Goal: Task Accomplishment & Management: Use online tool/utility

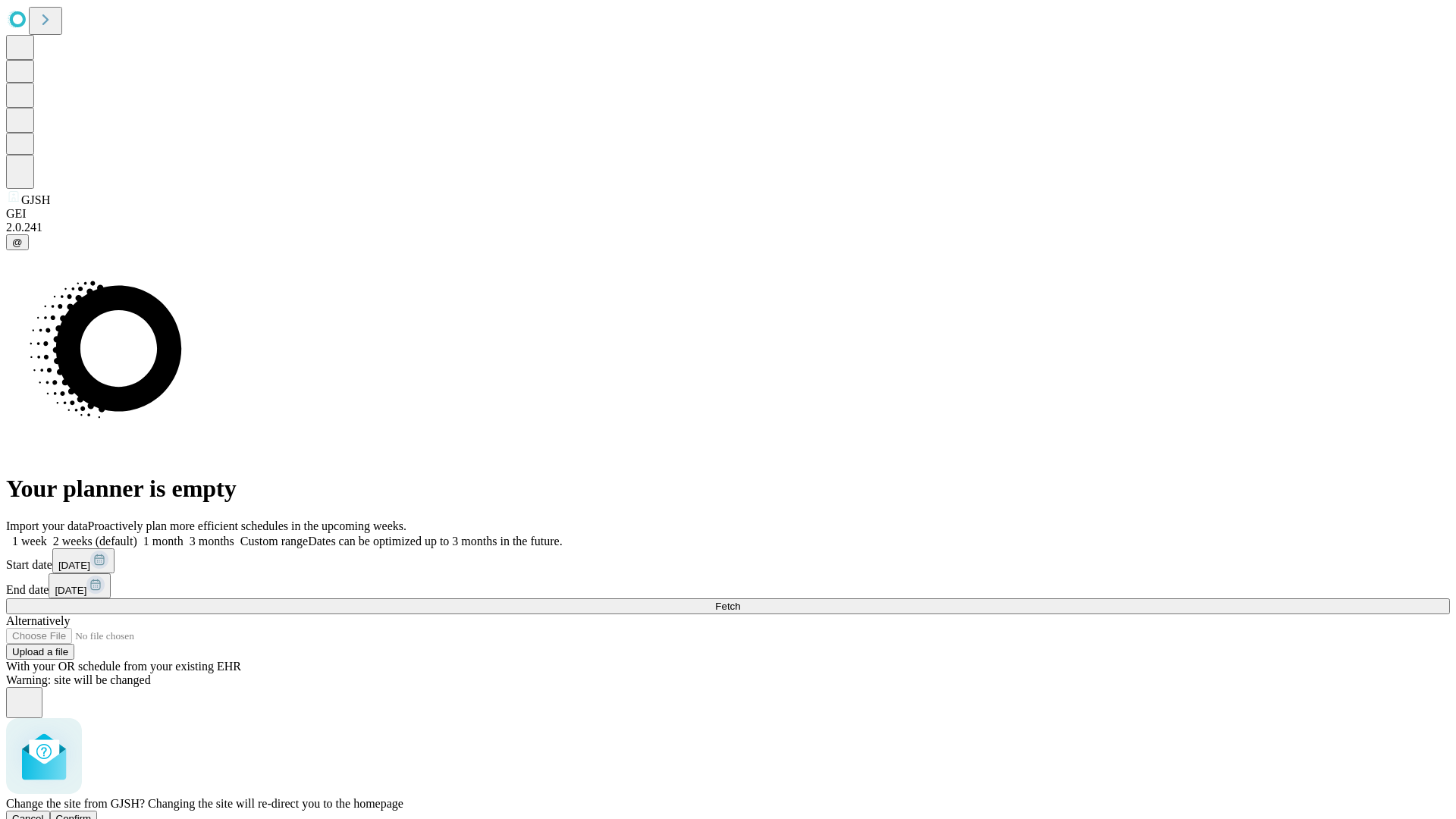
click at [92, 813] on span "Confirm" at bounding box center [73, 818] width 35 height 12
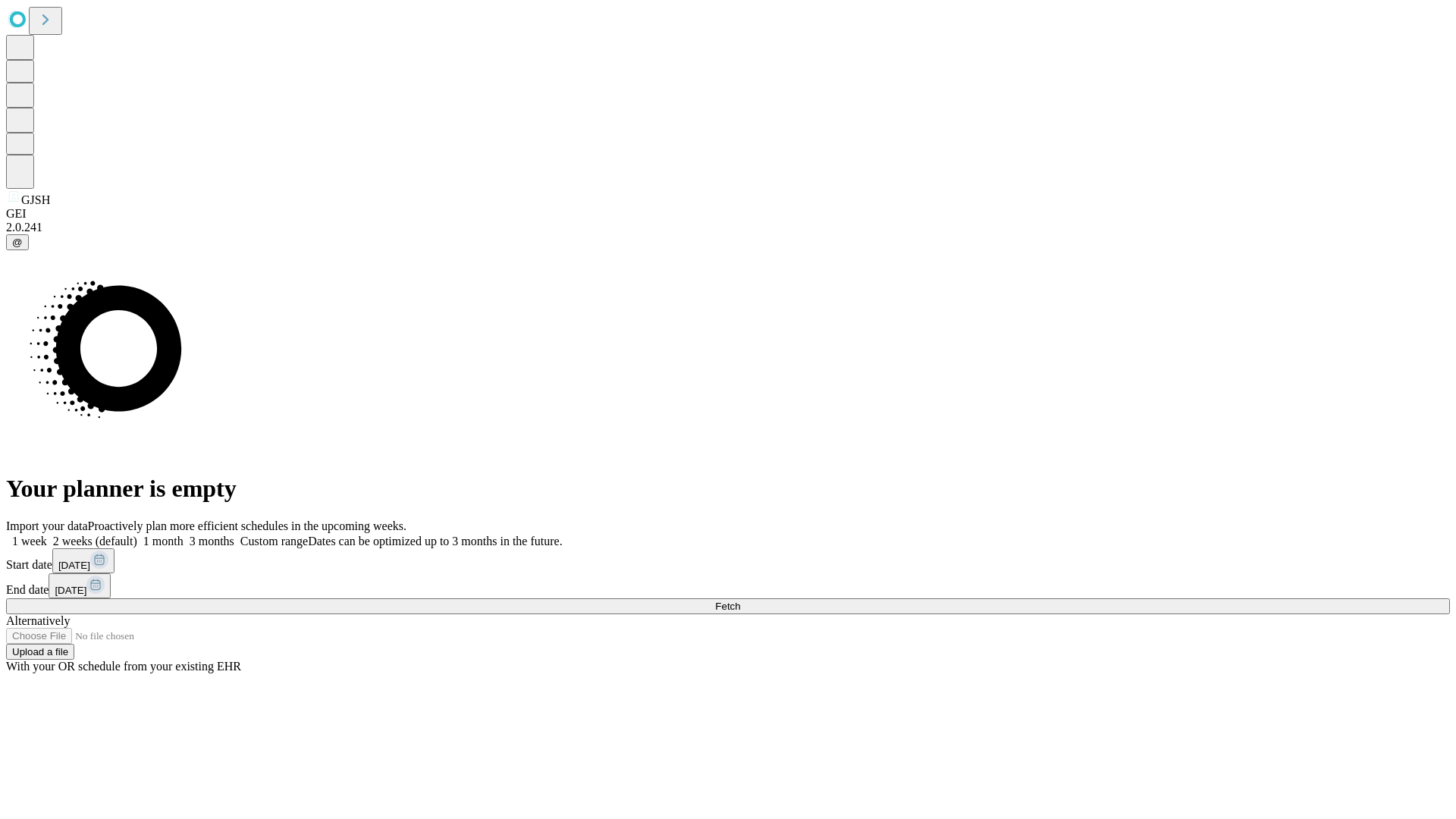
click at [47, 535] on label "1 week" at bounding box center [26, 541] width 41 height 13
click at [740, 601] on span "Fetch" at bounding box center [728, 606] width 25 height 12
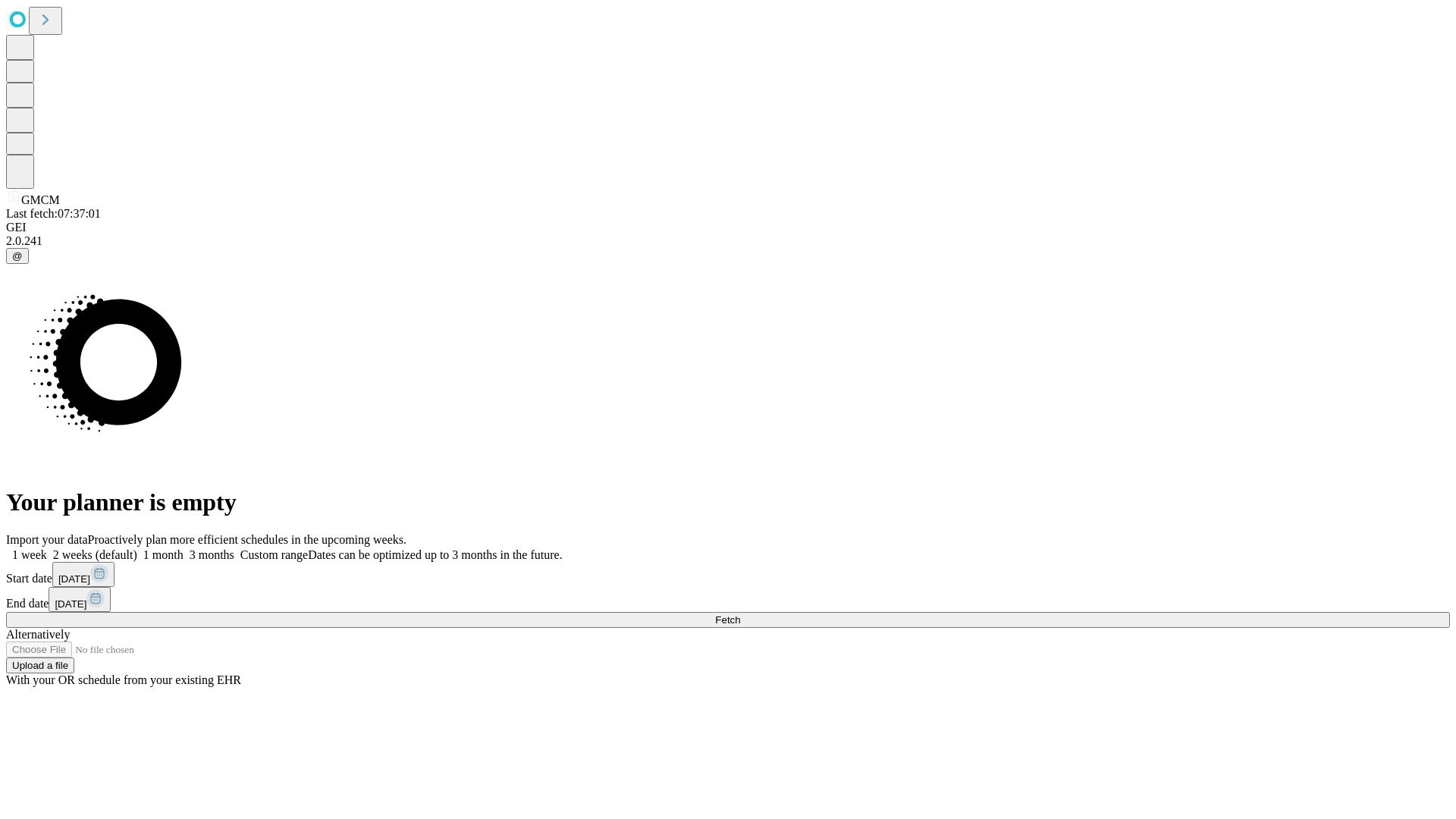
click at [740, 614] on span "Fetch" at bounding box center [728, 620] width 25 height 12
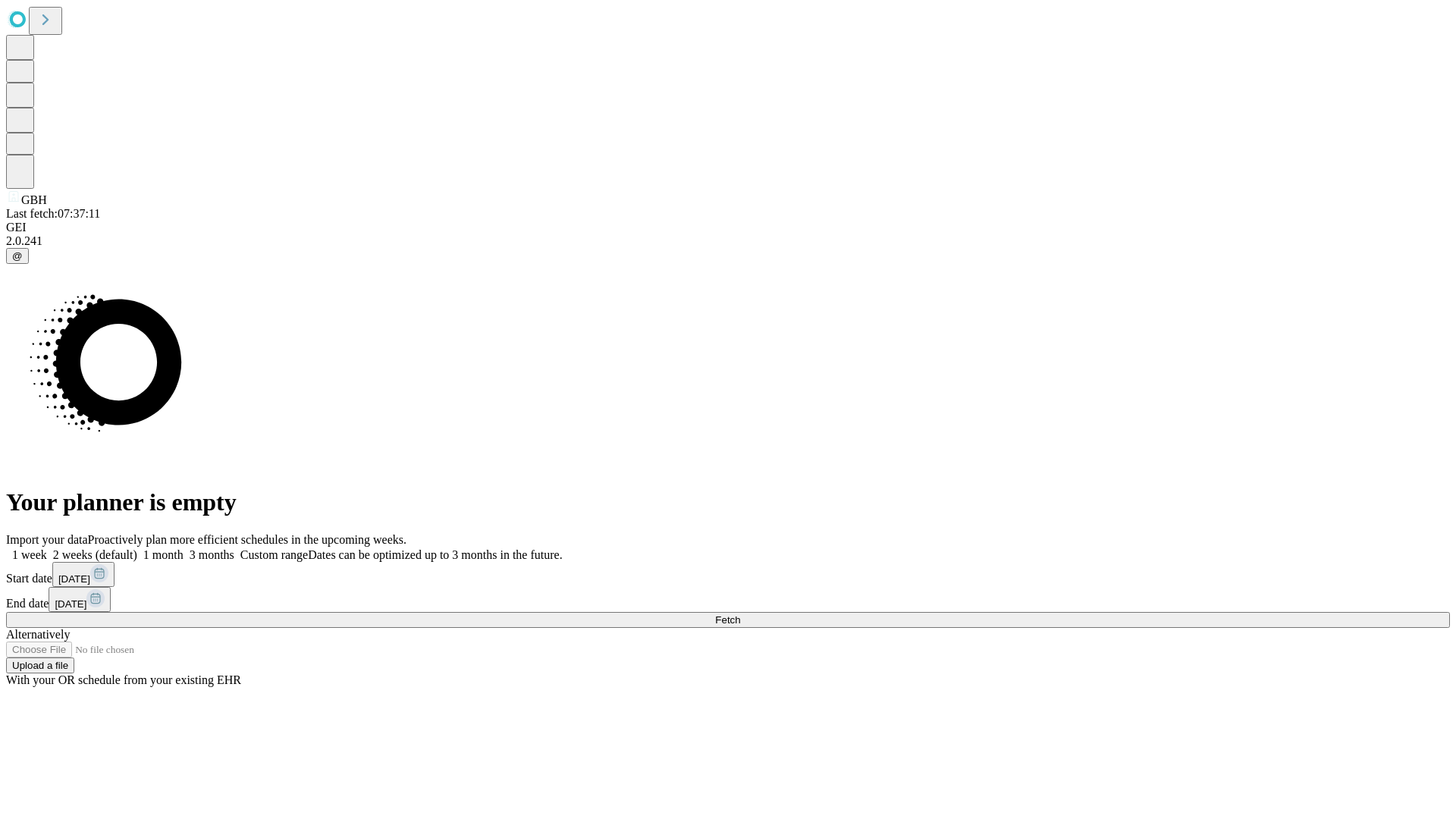
click at [47, 548] on label "1 week" at bounding box center [26, 554] width 41 height 13
click at [740, 614] on span "Fetch" at bounding box center [728, 620] width 25 height 12
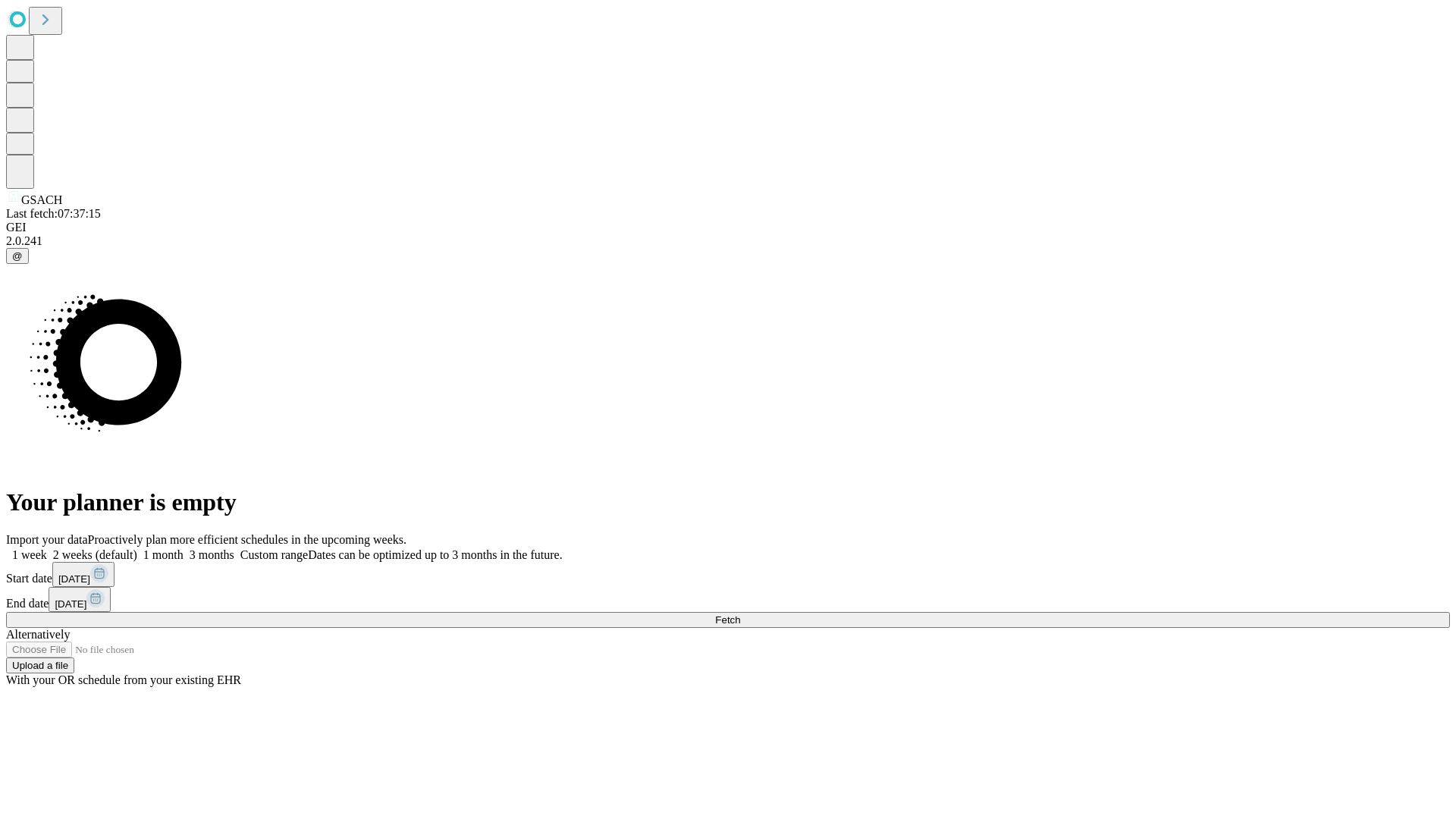
click at [47, 548] on label "1 week" at bounding box center [26, 554] width 41 height 13
click at [740, 614] on span "Fetch" at bounding box center [728, 620] width 25 height 12
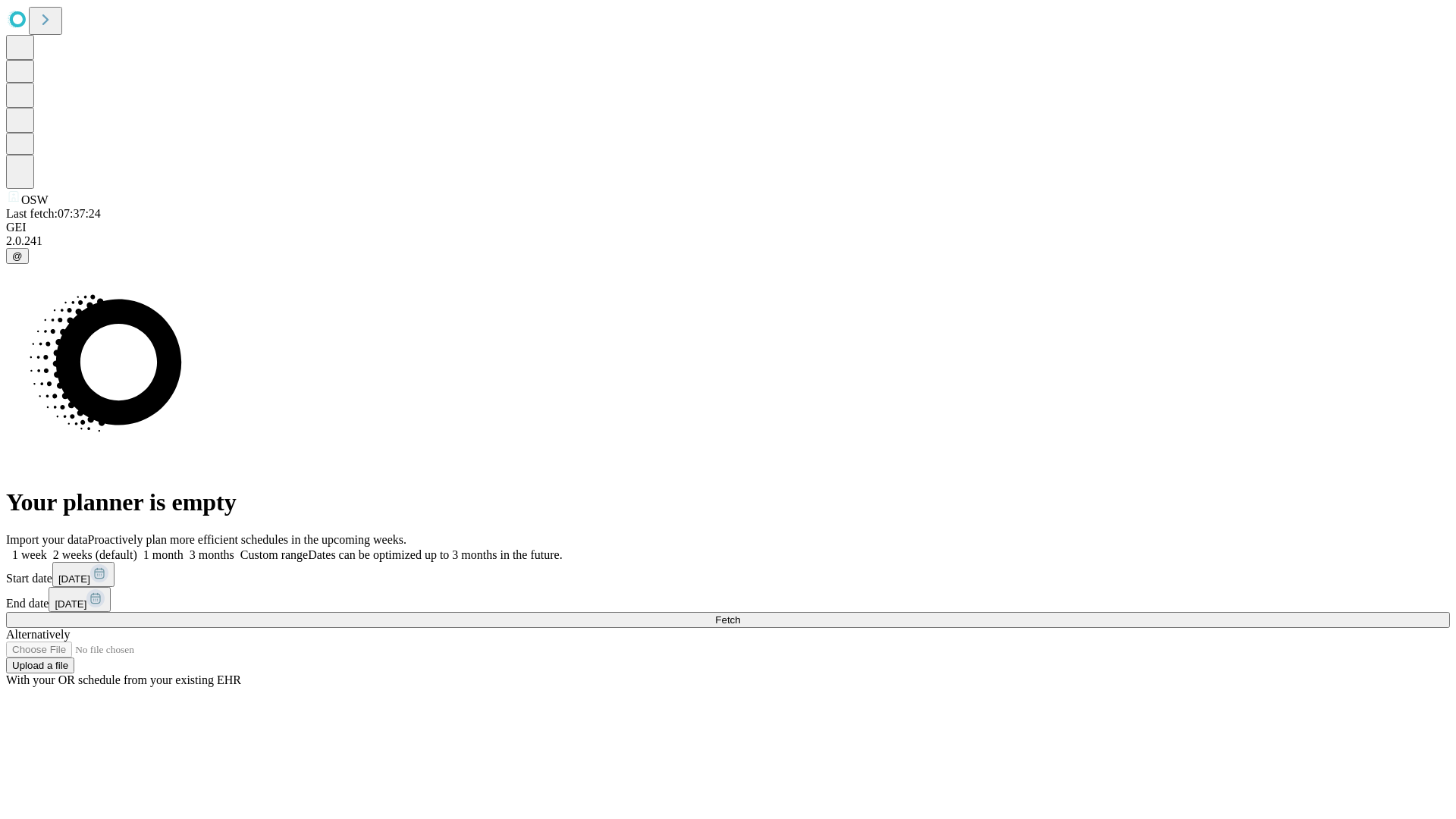
click at [47, 548] on label "1 week" at bounding box center [26, 554] width 41 height 13
click at [740, 614] on span "Fetch" at bounding box center [728, 620] width 25 height 12
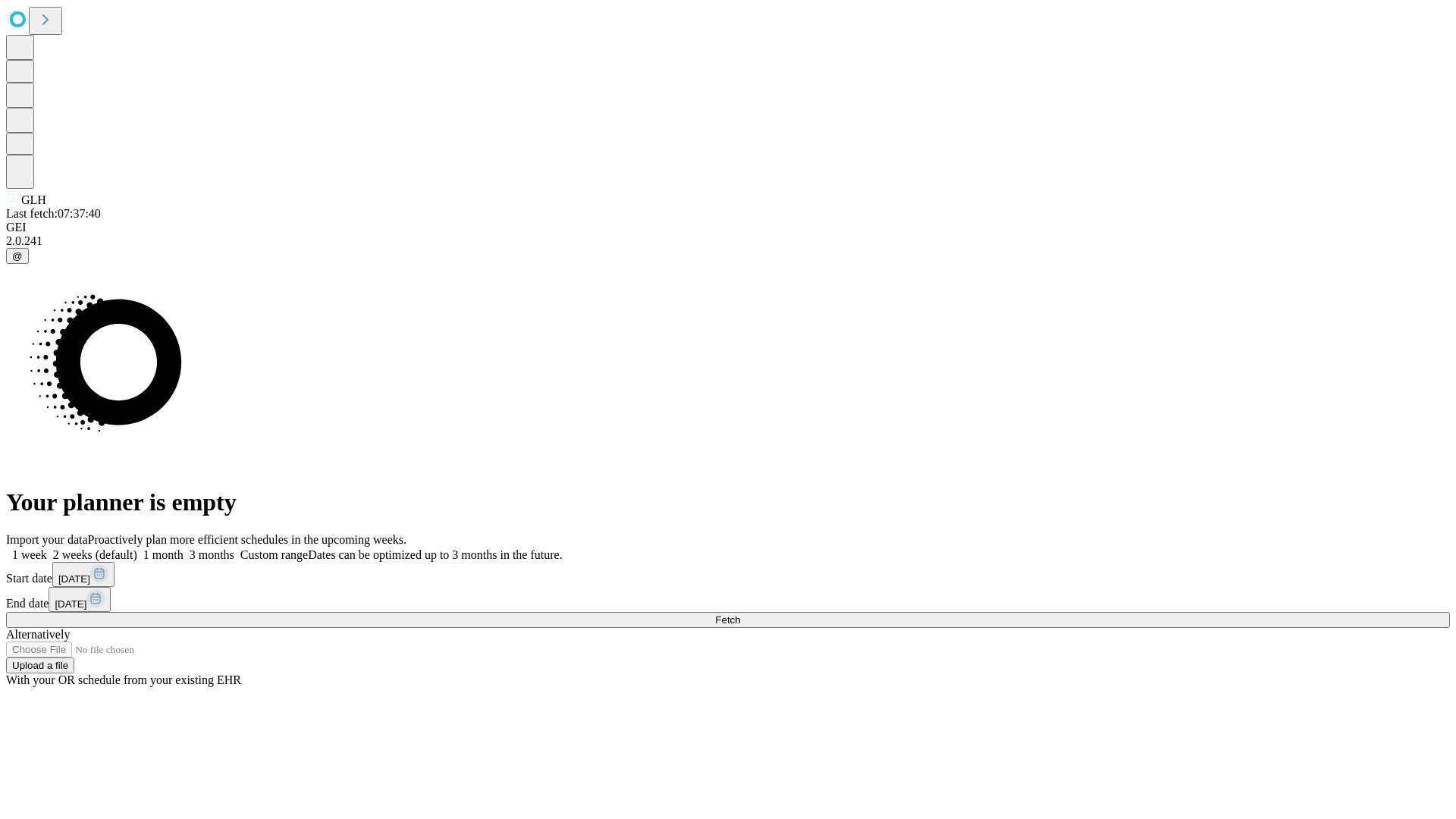
click at [47, 548] on label "1 week" at bounding box center [26, 554] width 41 height 13
click at [740, 614] on span "Fetch" at bounding box center [728, 620] width 25 height 12
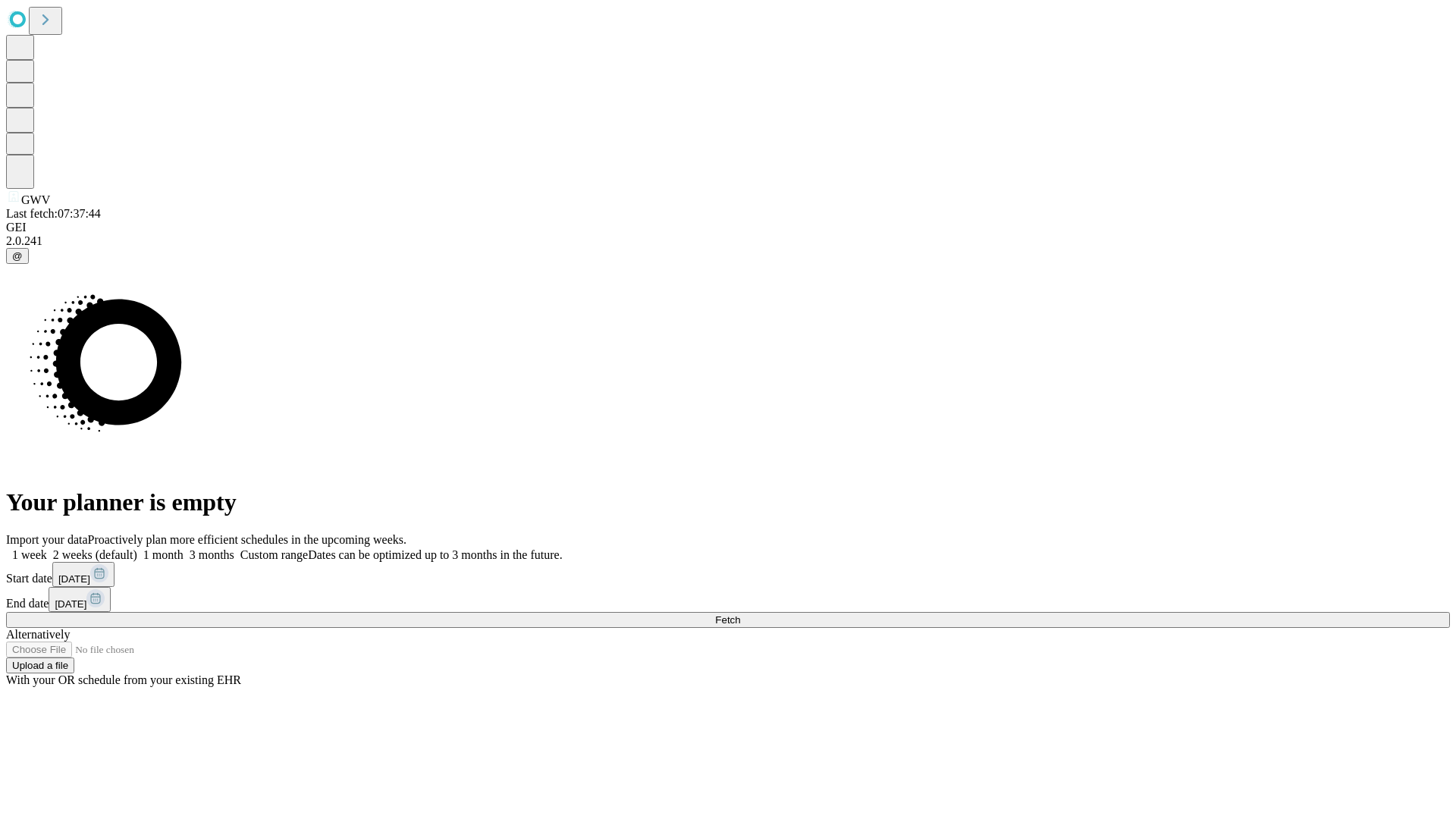
click at [47, 548] on label "1 week" at bounding box center [26, 554] width 41 height 13
click at [740, 614] on span "Fetch" at bounding box center [728, 620] width 25 height 12
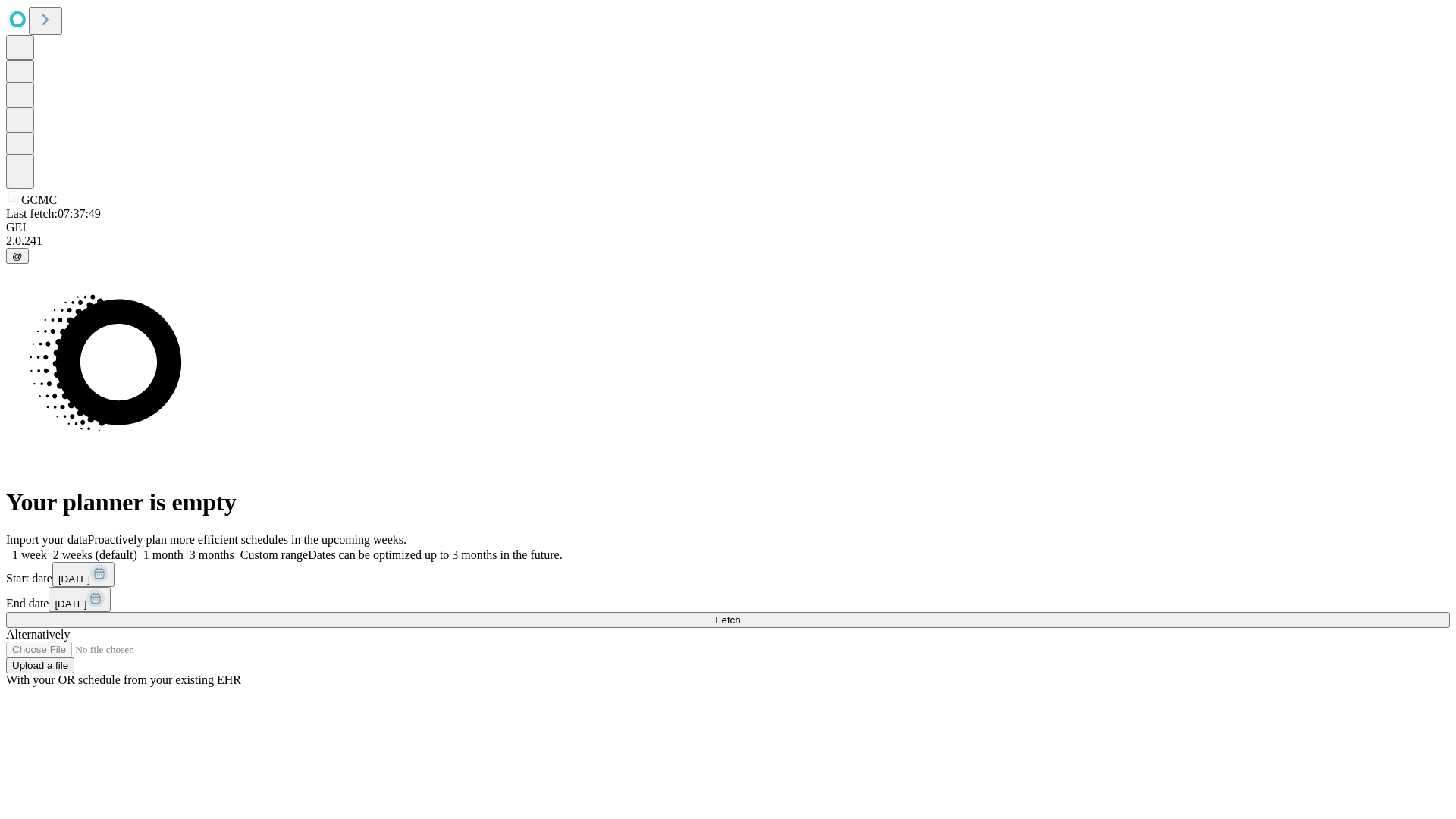
click at [740, 614] on span "Fetch" at bounding box center [728, 620] width 25 height 12
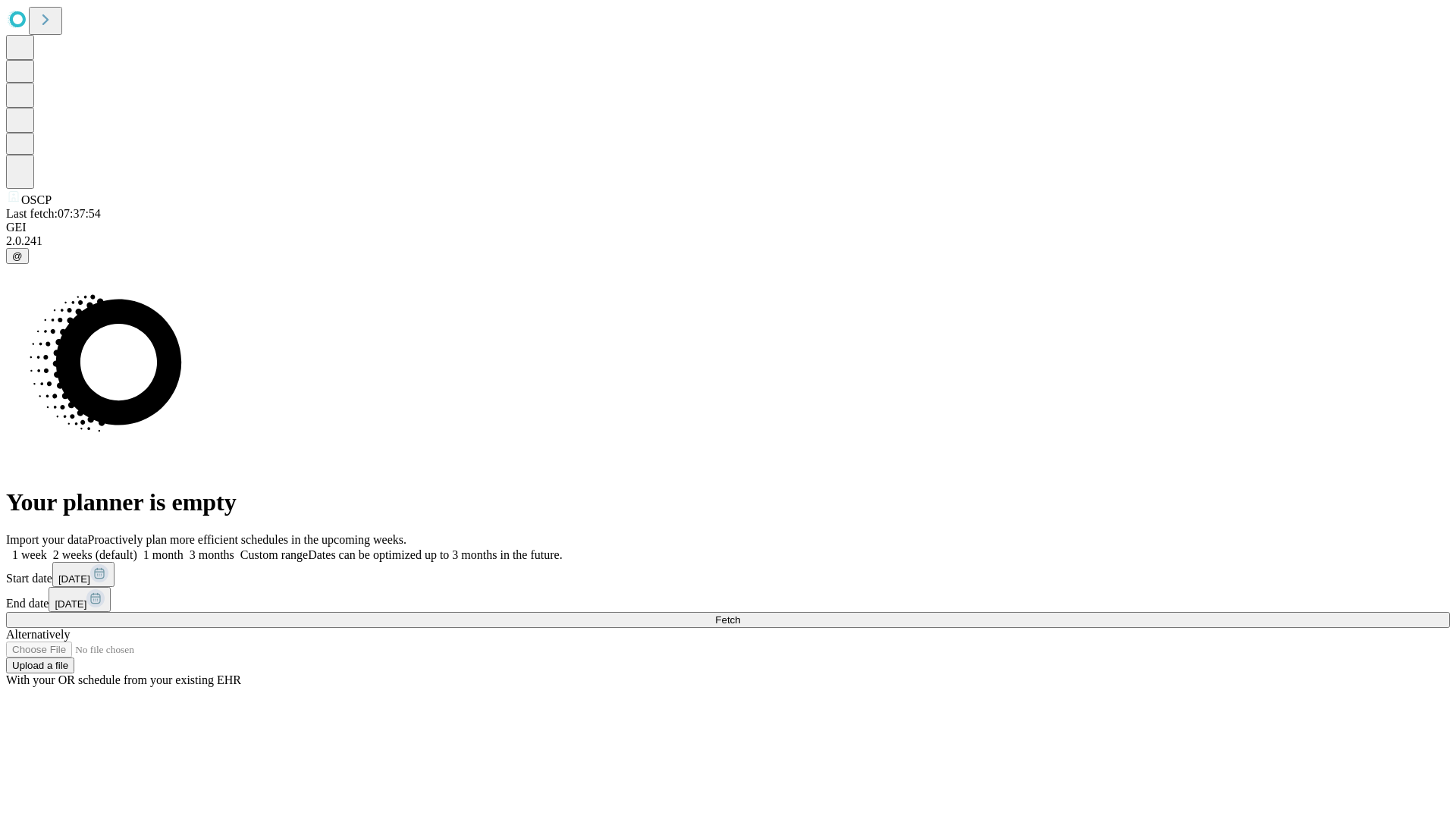
click at [47, 548] on label "1 week" at bounding box center [26, 554] width 41 height 13
click at [740, 614] on span "Fetch" at bounding box center [728, 620] width 25 height 12
